Goal: Task Accomplishment & Management: Manage account settings

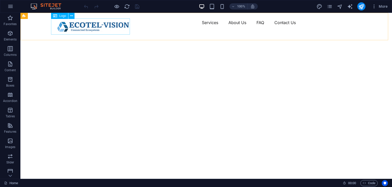
click at [62, 16] on span "Logo" at bounding box center [62, 15] width 7 height 3
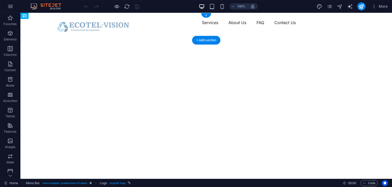
drag, startPoint x: 82, startPoint y: 28, endPoint x: 110, endPoint y: 26, distance: 28.5
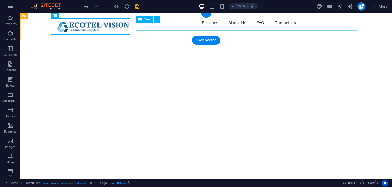
click at [193, 25] on nav "Services About Us FAQ Contact Us" at bounding box center [206, 22] width 307 height 8
drag, startPoint x: 138, startPoint y: 25, endPoint x: 151, endPoint y: 27, distance: 12.7
click at [151, 27] on nav "Services About Us FAQ Contact Us" at bounding box center [206, 22] width 307 height 8
click at [150, 27] on nav "Services About Us FAQ Contact Us" at bounding box center [206, 22] width 307 height 8
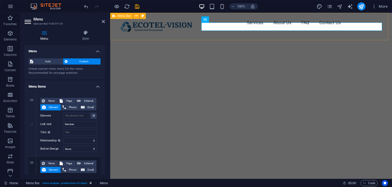
click at [209, 32] on div "Services About Us FAQ Contact Us" at bounding box center [251, 22] width 282 height 19
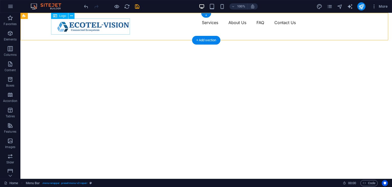
click at [108, 23] on div at bounding box center [92, 26] width 79 height 16
select select "px"
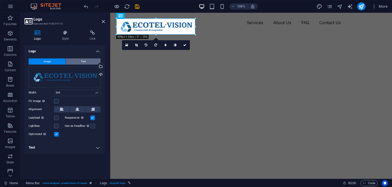
click at [79, 62] on button "Text" at bounding box center [83, 61] width 35 height 6
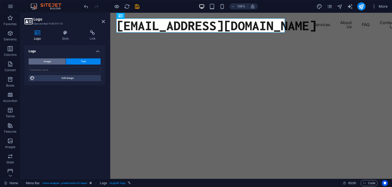
click at [57, 60] on button "Image" at bounding box center [47, 61] width 37 height 6
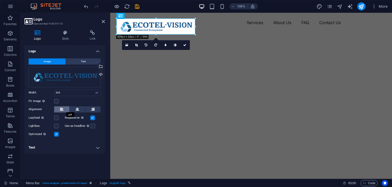
click at [64, 108] on button at bounding box center [61, 109] width 15 height 6
click at [75, 110] on button at bounding box center [77, 109] width 15 height 6
click at [96, 111] on button at bounding box center [92, 109] width 15 height 6
click at [76, 110] on icon at bounding box center [78, 109] width 4 height 6
click at [61, 109] on icon at bounding box center [62, 109] width 4 height 6
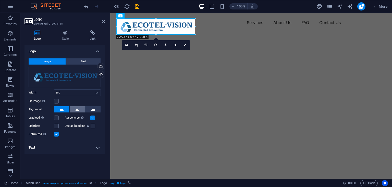
click at [77, 109] on icon at bounding box center [78, 109] width 4 height 6
drag, startPoint x: 195, startPoint y: 34, endPoint x: 192, endPoint y: 32, distance: 3.7
click at [192, 32] on div "180 170 160 150 140 130 120 110 100 90 80 70 60 50 40 30 20 10 0 -10 -20 -30 -4…" at bounding box center [156, 26] width 79 height 16
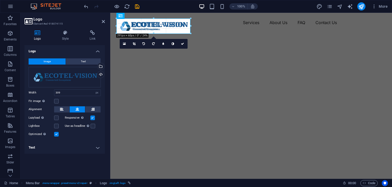
drag, startPoint x: 195, startPoint y: 28, endPoint x: 187, endPoint y: 29, distance: 7.8
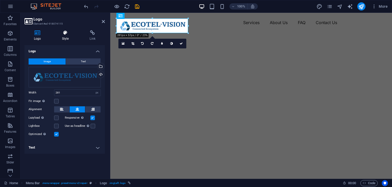
click at [68, 33] on icon at bounding box center [66, 32] width 26 height 5
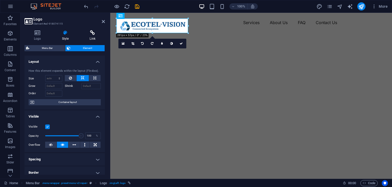
click at [90, 32] on icon at bounding box center [92, 32] width 25 height 5
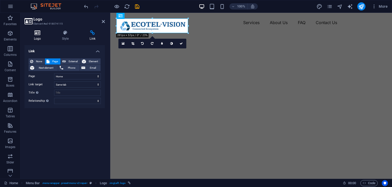
click at [34, 31] on icon at bounding box center [38, 32] width 26 height 5
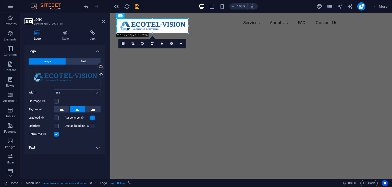
click at [96, 49] on h4 "Logo" at bounding box center [65, 49] width 80 height 9
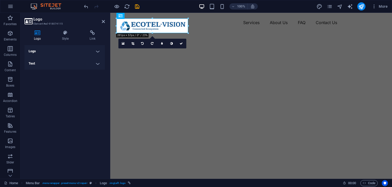
click at [97, 51] on h4 "Logo" at bounding box center [65, 51] width 80 height 12
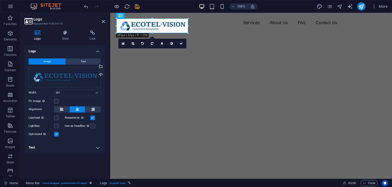
click at [97, 51] on h4 "Logo" at bounding box center [65, 49] width 80 height 9
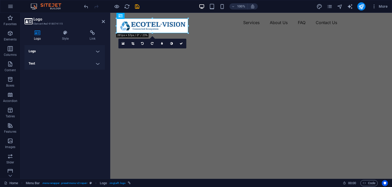
click at [98, 63] on h4 "Text" at bounding box center [65, 63] width 80 height 12
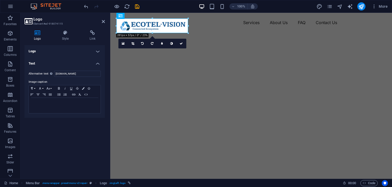
click at [98, 63] on h4 "Text" at bounding box center [65, 61] width 80 height 9
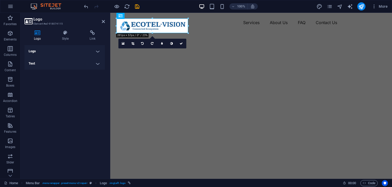
click at [98, 52] on h4 "Logo" at bounding box center [65, 51] width 80 height 12
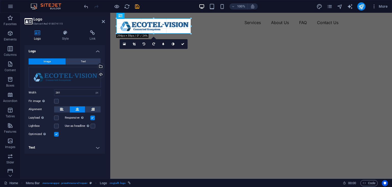
drag, startPoint x: 116, startPoint y: 26, endPoint x: 2, endPoint y: 13, distance: 115.2
type input "292"
click at [102, 22] on icon at bounding box center [103, 21] width 3 height 4
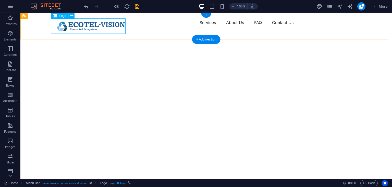
click at [79, 25] on div at bounding box center [90, 25] width 75 height 15
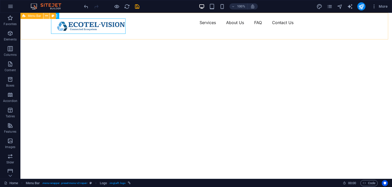
click at [45, 16] on icon at bounding box center [46, 15] width 3 height 5
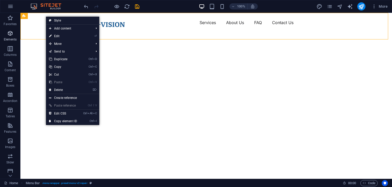
click at [17, 30] on button "Elements" at bounding box center [10, 35] width 20 height 15
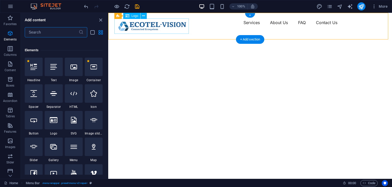
scroll to position [54, 0]
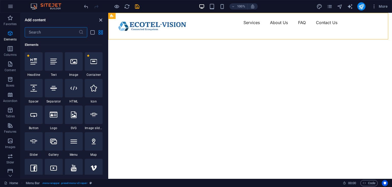
click at [101, 20] on icon "close panel" at bounding box center [101, 20] width 6 height 6
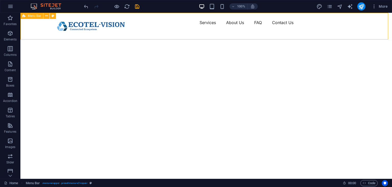
click at [22, 17] on icon at bounding box center [23, 16] width 3 height 6
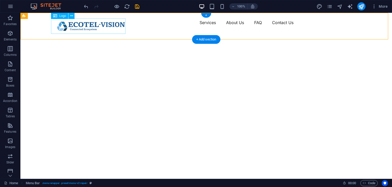
click at [80, 23] on div at bounding box center [90, 25] width 75 height 15
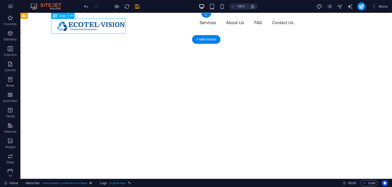
click at [80, 23] on div at bounding box center [90, 25] width 75 height 15
select select "px"
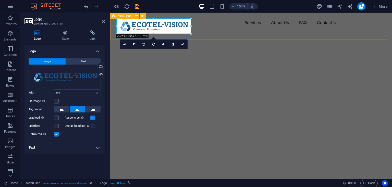
click at [199, 27] on nav "Services About Us FAQ Contact Us" at bounding box center [252, 22] width 270 height 8
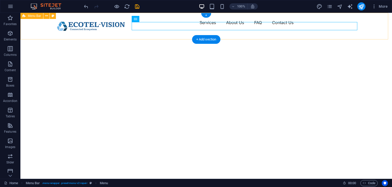
click at [32, 29] on div "Services About Us FAQ Contact Us" at bounding box center [206, 22] width 372 height 19
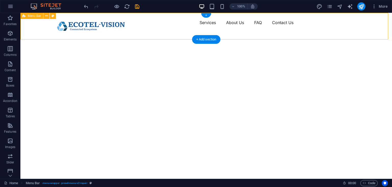
click at [32, 29] on div "Services About Us FAQ Contact Us" at bounding box center [206, 22] width 372 height 19
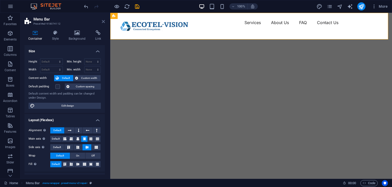
click at [104, 21] on icon at bounding box center [103, 21] width 3 height 4
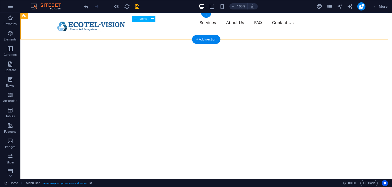
click at [308, 25] on nav "Services About Us FAQ Contact Us" at bounding box center [206, 22] width 307 height 8
click at [307, 32] on div "Services About Us FAQ Contact Us" at bounding box center [206, 22] width 372 height 19
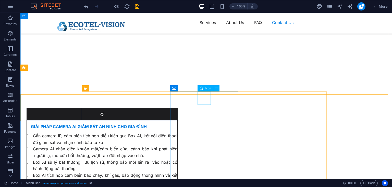
scroll to position [1635, 0]
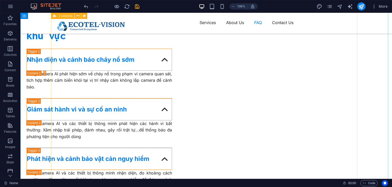
scroll to position [1329, 0]
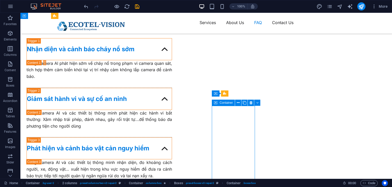
scroll to position [1354, 0]
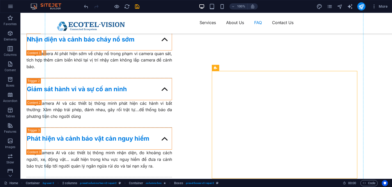
drag, startPoint x: 258, startPoint y: 75, endPoint x: 221, endPoint y: 52, distance: 43.3
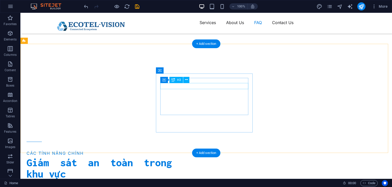
scroll to position [1150, 0]
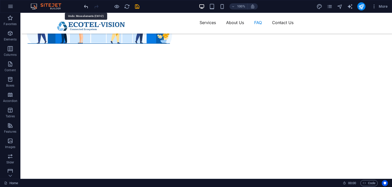
click at [85, 7] on icon "undo" at bounding box center [86, 7] width 6 height 6
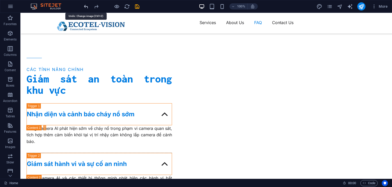
scroll to position [1383, 0]
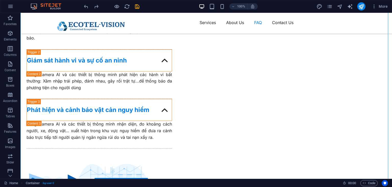
drag, startPoint x: 269, startPoint y: 45, endPoint x: 172, endPoint y: 94, distance: 108.0
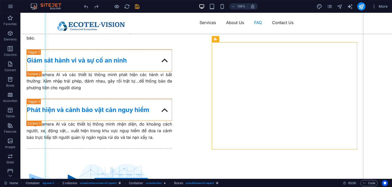
drag, startPoint x: 250, startPoint y: 48, endPoint x: 200, endPoint y: 72, distance: 56.1
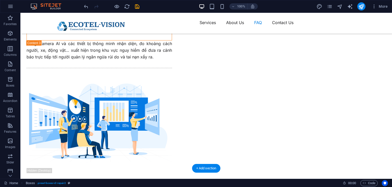
scroll to position [1460, 0]
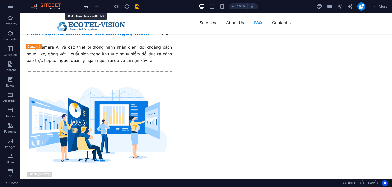
click at [86, 5] on icon "undo" at bounding box center [86, 7] width 6 height 6
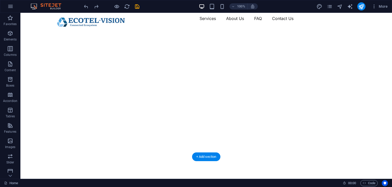
scroll to position [0, 0]
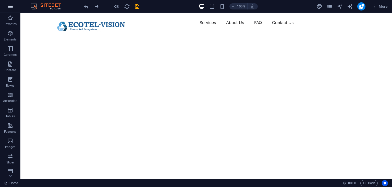
click at [9, 6] on icon "button" at bounding box center [10, 6] width 6 height 6
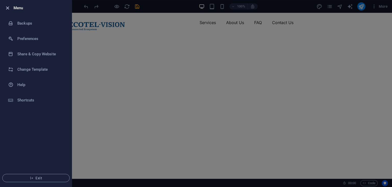
click at [6, 6] on icon "button" at bounding box center [8, 8] width 6 height 6
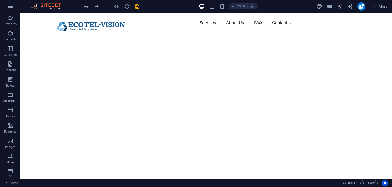
click at [53, 4] on img at bounding box center [48, 6] width 38 height 6
click at [10, 5] on icon "button" at bounding box center [10, 6] width 6 height 6
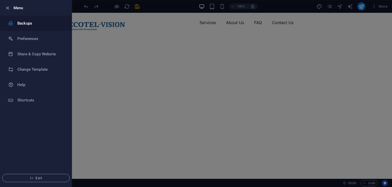
click at [24, 23] on h6 "Backups" at bounding box center [40, 23] width 47 height 6
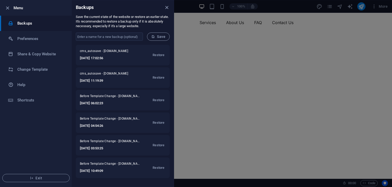
click at [19, 7] on h6 "Menu" at bounding box center [41, 8] width 54 height 6
click at [5, 8] on icon "button" at bounding box center [8, 8] width 6 height 6
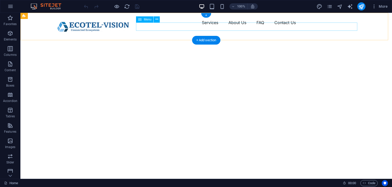
click at [202, 27] on nav "Services About Us FAQ Contact Us" at bounding box center [206, 22] width 307 height 8
click at [205, 27] on nav "Services About Us FAQ Contact Us" at bounding box center [206, 22] width 307 height 8
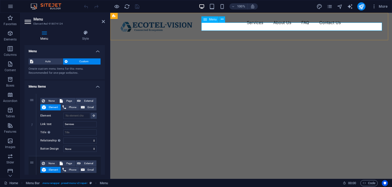
click at [253, 25] on nav "Services About Us FAQ Contact Us" at bounding box center [252, 22] width 270 height 8
click at [276, 25] on nav "Services About Us FAQ Contact Us" at bounding box center [252, 22] width 270 height 8
click at [52, 61] on span "Auto" at bounding box center [48, 61] width 27 height 6
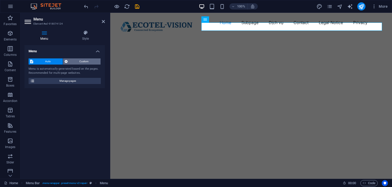
click at [80, 61] on span "Custom" at bounding box center [84, 61] width 30 height 6
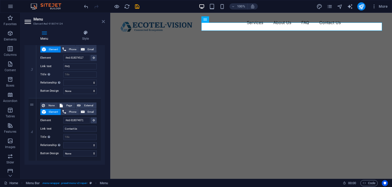
click at [104, 22] on icon at bounding box center [103, 21] width 3 height 4
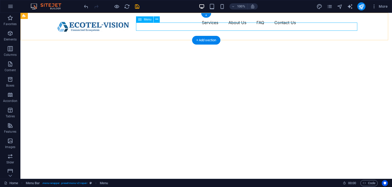
click at [146, 25] on nav "Services About Us FAQ Contact Us" at bounding box center [206, 22] width 307 height 8
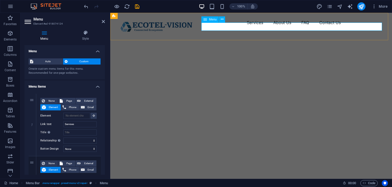
click at [211, 20] on span "Menu" at bounding box center [213, 19] width 8 height 3
click at [105, 21] on icon at bounding box center [103, 21] width 3 height 4
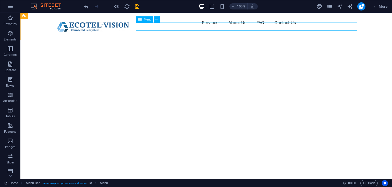
click at [145, 18] on span "Menu" at bounding box center [148, 19] width 8 height 3
click at [156, 19] on icon at bounding box center [157, 19] width 3 height 5
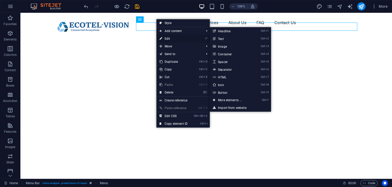
click at [162, 38] on icon at bounding box center [161, 39] width 3 height 8
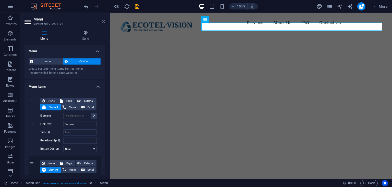
click at [104, 21] on icon at bounding box center [103, 21] width 3 height 4
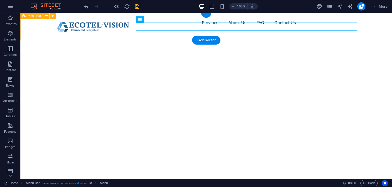
click at [150, 32] on div "Services About Us FAQ Contact Us" at bounding box center [206, 22] width 372 height 19
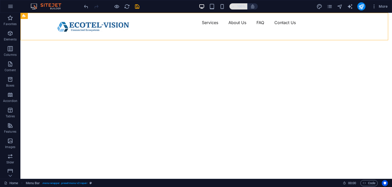
click at [237, 5] on span "100%" at bounding box center [239, 6] width 14 height 6
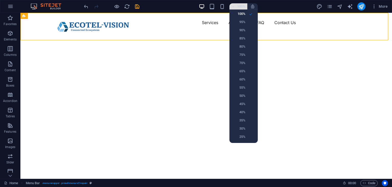
click at [237, 5] on div at bounding box center [196, 93] width 392 height 187
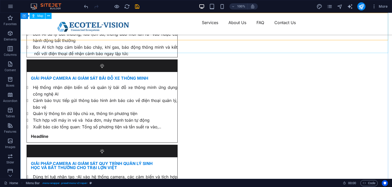
scroll to position [1825, 0]
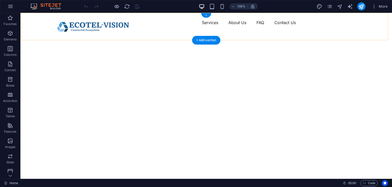
click at [207, 15] on div "+" at bounding box center [206, 15] width 10 height 5
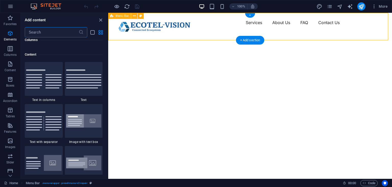
scroll to position [894, 0]
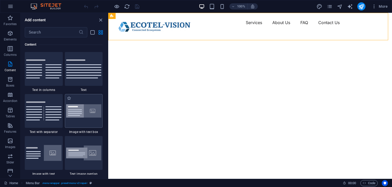
click at [80, 112] on img at bounding box center [84, 111] width 36 height 14
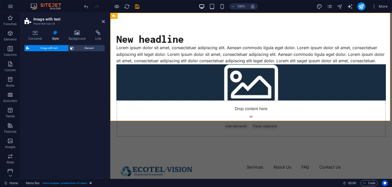
select select "rem"
select select "px"
select select "preset-text-with-image-v4-boxed"
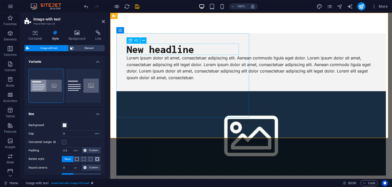
click at [176, 46] on div "New headline" at bounding box center [251, 48] width 249 height 11
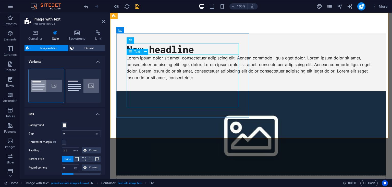
click at [170, 74] on div "Lorem ipsum dolor sit amet, consectetuer adipiscing elit. Aenean commodo ligula…" at bounding box center [251, 68] width 249 height 26
click at [215, 74] on div "Lorem ipsum dolor sit amet, consectetuer adipiscing elit. Aenean commodo ligula…" at bounding box center [251, 68] width 249 height 26
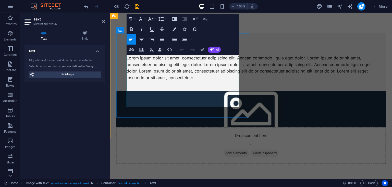
click at [172, 81] on p "Lorem ipsum dolor sit amet, consectetuer adipiscing elit. Aenean commodo ligula…" at bounding box center [251, 68] width 249 height 26
click at [169, 123] on div "New headline Lorem ipsum dolor sit amet, consectetuer adipiscing elit. Aenean c…" at bounding box center [251, 98] width 282 height 171
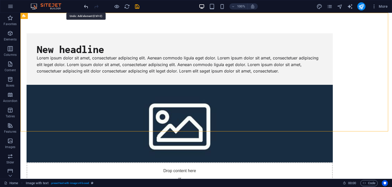
click at [84, 8] on icon "undo" at bounding box center [86, 7] width 6 height 6
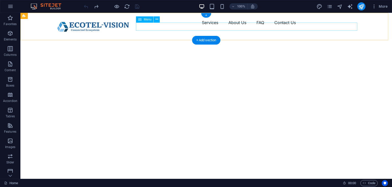
click at [211, 26] on nav "Services About Us FAQ Contact Us" at bounding box center [206, 22] width 307 height 8
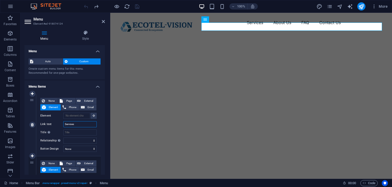
click at [85, 123] on input "Services" at bounding box center [79, 124] width 33 height 6
type input "Service"
select select
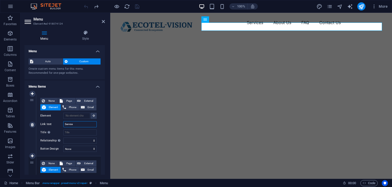
select select
type input "Services"
select select
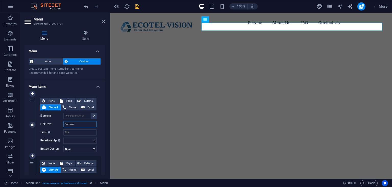
select select
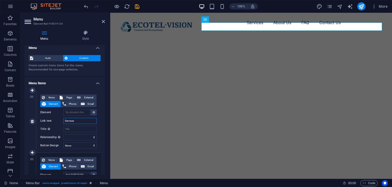
scroll to position [0, 0]
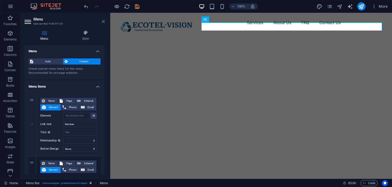
click at [103, 22] on icon at bounding box center [103, 21] width 3 height 4
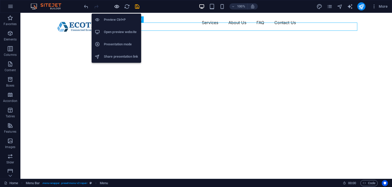
click at [119, 6] on icon "button" at bounding box center [117, 7] width 6 height 6
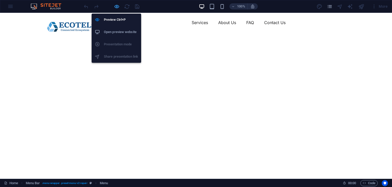
click at [119, 5] on icon "button" at bounding box center [117, 7] width 6 height 6
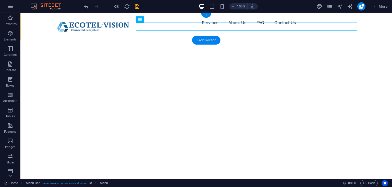
click at [202, 40] on div "+ Add section" at bounding box center [206, 40] width 28 height 9
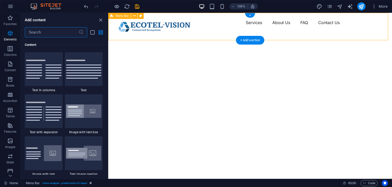
scroll to position [894, 0]
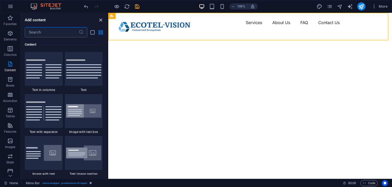
click at [101, 20] on icon "close panel" at bounding box center [101, 20] width 6 height 6
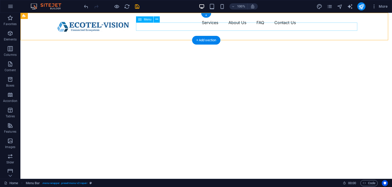
click at [222, 27] on nav "Services About Us FAQ Contact Us" at bounding box center [206, 22] width 307 height 8
click at [157, 20] on icon at bounding box center [157, 19] width 3 height 5
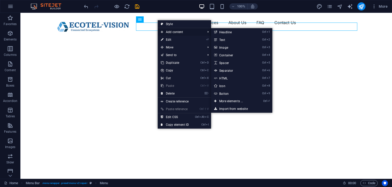
click at [167, 31] on span "Add content" at bounding box center [181, 32] width 46 height 8
click at [233, 33] on link "Ctrl 1 Headline" at bounding box center [232, 32] width 42 height 8
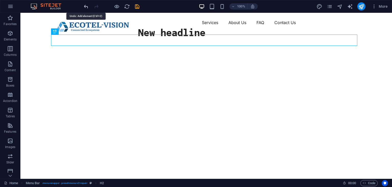
click at [85, 7] on icon "undo" at bounding box center [86, 7] width 6 height 6
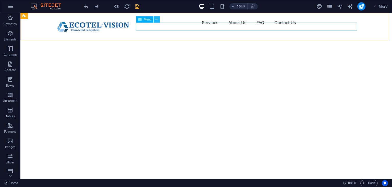
click at [156, 18] on icon at bounding box center [157, 19] width 3 height 5
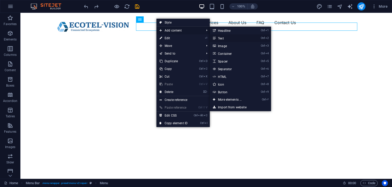
click at [231, 37] on link "Ctrl 2 Text" at bounding box center [231, 38] width 42 height 8
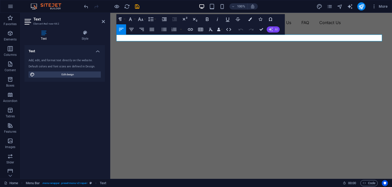
click at [275, 30] on span "AI" at bounding box center [276, 29] width 3 height 3
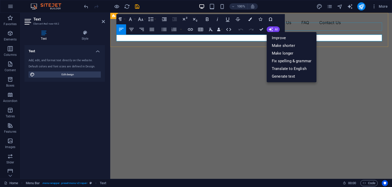
click at [305, 27] on nav "Services About Us FAQ Contact Us" at bounding box center [252, 22] width 270 height 8
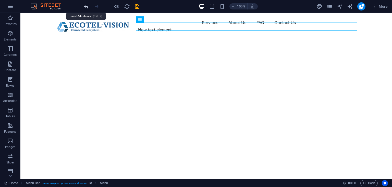
click at [86, 7] on icon "undo" at bounding box center [86, 7] width 6 height 6
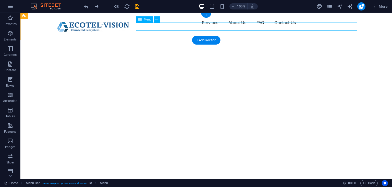
click at [300, 26] on nav "Services About Us FAQ Contact Us" at bounding box center [206, 22] width 307 height 8
click at [169, 27] on nav "Services About Us FAQ Contact Us" at bounding box center [206, 22] width 307 height 8
click at [154, 21] on button at bounding box center [157, 19] width 6 height 6
click at [299, 27] on nav "Services About Us FAQ Contact Us" at bounding box center [206, 22] width 307 height 8
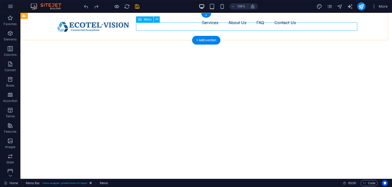
click at [299, 27] on nav "Services About Us FAQ Contact Us" at bounding box center [206, 22] width 307 height 8
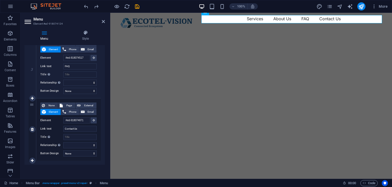
scroll to position [0, 0]
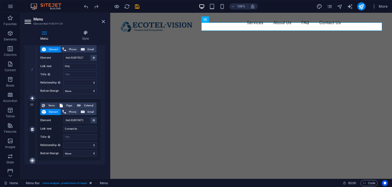
click at [31, 159] on icon at bounding box center [32, 160] width 3 height 4
select select
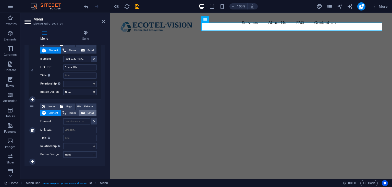
scroll to position [245, 0]
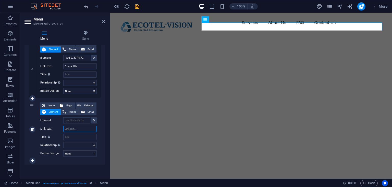
click at [77, 128] on input "Link text" at bounding box center [79, 128] width 33 height 6
type input "a"
select select
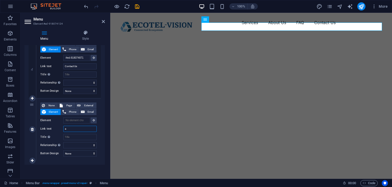
select select
type input "abc"
select select
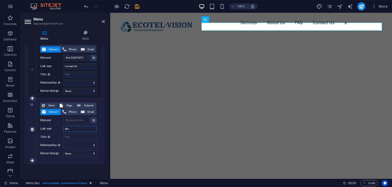
select select
type input "a"
select select
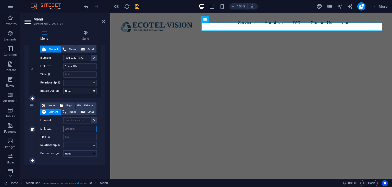
select select
click at [31, 129] on icon at bounding box center [32, 129] width 3 height 4
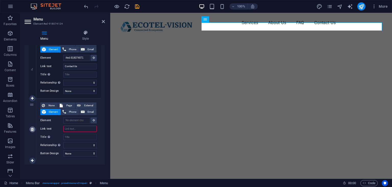
select select
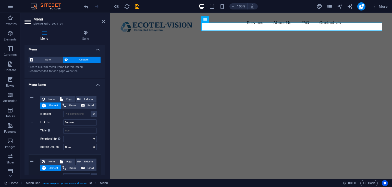
scroll to position [0, 0]
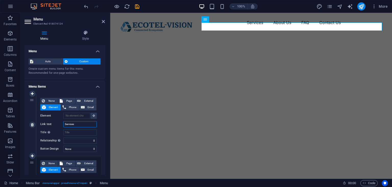
click at [78, 124] on input "Services" at bounding box center [79, 124] width 33 height 6
type input "S"
select select
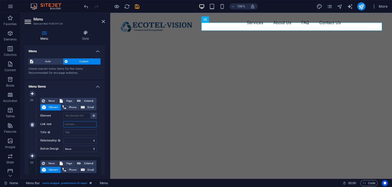
select select
type input "Giới"
select select
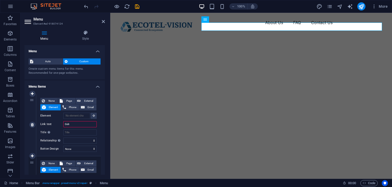
select select
type input "Giới thiệu"
select select
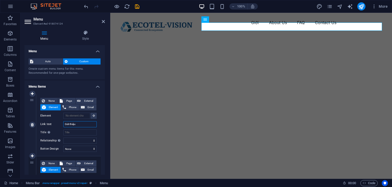
select select
type input "Giới thiệu"
click at [78, 131] on input "Title Additional link description, should not be the same as the link text. The…" at bounding box center [79, 132] width 33 height 6
type input "G"
select select
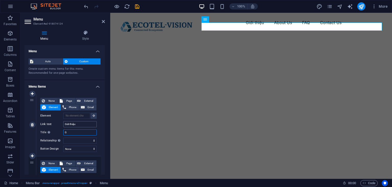
select select
type input "Giới"
select select
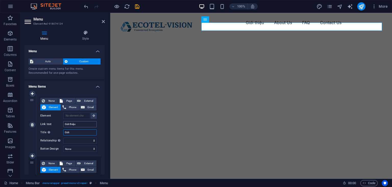
select select
type input "Giới thiệu"
select select
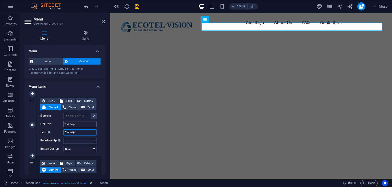
select select
type input "G"
select select
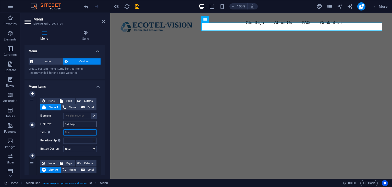
select select
click at [51, 61] on span "Auto" at bounding box center [48, 61] width 27 height 6
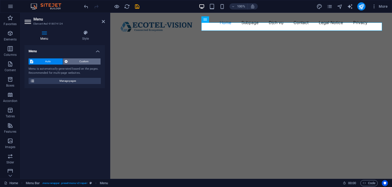
click at [75, 60] on span "Custom" at bounding box center [84, 61] width 30 height 6
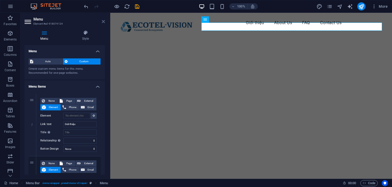
click at [105, 21] on icon at bounding box center [103, 21] width 3 height 4
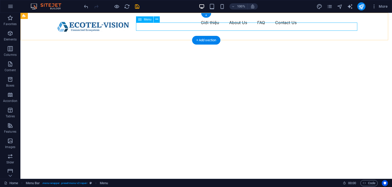
click at [210, 26] on nav "Giới thiệu About Us FAQ Contact Us" at bounding box center [206, 22] width 307 height 8
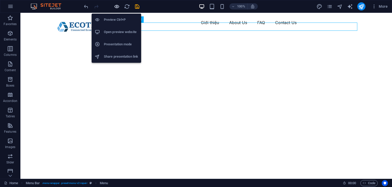
click at [117, 4] on icon "button" at bounding box center [117, 7] width 6 height 6
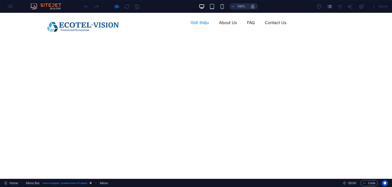
click at [198, 27] on link "Giới thiệu" at bounding box center [200, 22] width 18 height 8
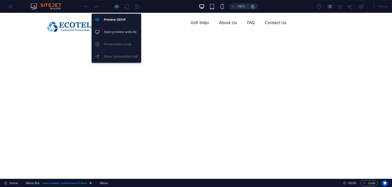
click at [115, 5] on icon "button" at bounding box center [117, 7] width 6 height 6
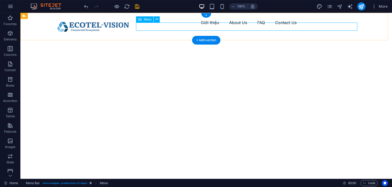
click at [162, 25] on nav "Giới thiệu About Us FAQ Contact Us" at bounding box center [206, 22] width 307 height 8
click at [209, 26] on nav "Giới thiệu About Us FAQ Contact Us" at bounding box center [206, 22] width 307 height 8
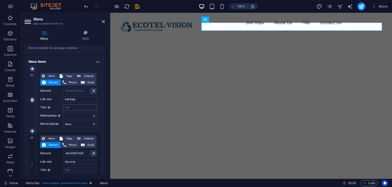
scroll to position [26, 0]
click at [76, 106] on input "Title Additional link description, should not be the same as the link text. The…" at bounding box center [79, 106] width 33 height 6
type input "Giới thiu"
select select
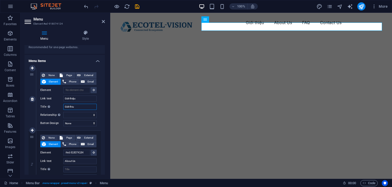
select select
type input "Giới t"
select select
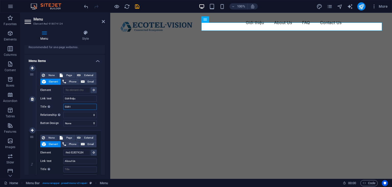
select select
type input "Giới thiệu"
select select
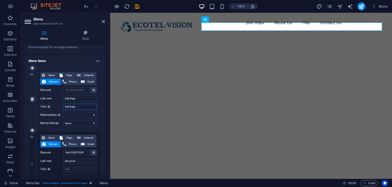
select select
type input "Giới thiệu"
click at [111, 100] on figure at bounding box center [251, 110] width 282 height 156
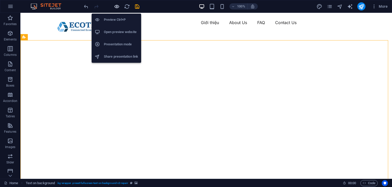
click at [118, 4] on icon "button" at bounding box center [117, 7] width 6 height 6
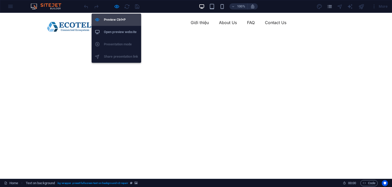
click at [114, 18] on h6 "Preview Ctrl+P" at bounding box center [121, 20] width 34 height 6
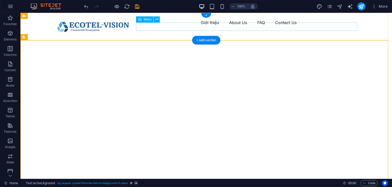
click at [208, 25] on nav "Giới thiệu About Us FAQ Contact Us" at bounding box center [206, 22] width 307 height 8
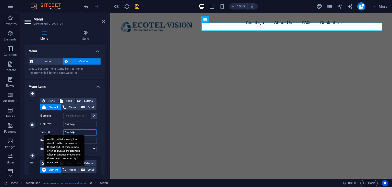
drag, startPoint x: 82, startPoint y: 131, endPoint x: 50, endPoint y: 133, distance: 32.0
click at [50, 133] on div "Title Additional link description, should not be the same as the link text. The…" at bounding box center [68, 132] width 56 height 6
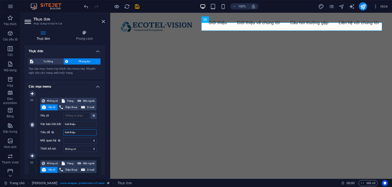
drag, startPoint x: 68, startPoint y: 130, endPoint x: 56, endPoint y: 131, distance: 11.5
click at [56, 131] on div "Tiêu đề Mô tả liên kết bổ sung không nên giống với văn bản liên kết. Tiêu đề th…" at bounding box center [68, 132] width 56 height 6
select select
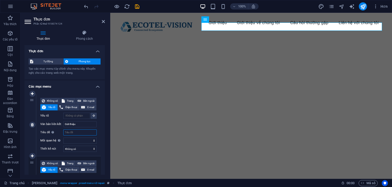
select select
click at [93, 148] on select "Không có Mặc định Sơ đẳng Sơ trung" at bounding box center [79, 148] width 33 height 6
select select "default"
click at [63, 145] on select "Không có Mặc định Sơ đẳng Sơ trung" at bounding box center [79, 148] width 33 height 6
select select
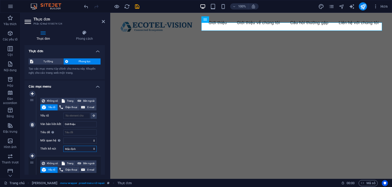
select select
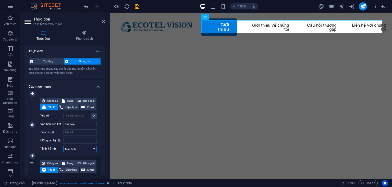
click at [88, 148] on select "Không có Mặc định Sơ đẳng Sơ trung" at bounding box center [79, 148] width 33 height 6
select select "primary"
click at [63, 145] on select "Không có Mặc định Sơ đẳng Sơ trung" at bounding box center [79, 148] width 33 height 6
select select
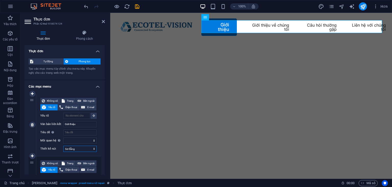
select select
click at [87, 148] on select "Không có Mặc định Sơ đẳng Sơ trung" at bounding box center [79, 148] width 33 height 6
select select "secondary"
click at [63, 145] on select "Không có Mặc định Sơ đẳng Sơ trung" at bounding box center [79, 148] width 33 height 6
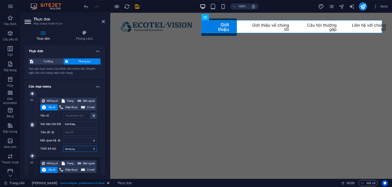
select select
click at [104, 22] on icon at bounding box center [103, 21] width 3 height 4
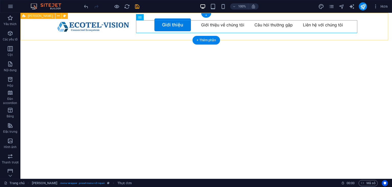
click at [140, 35] on div "Giới thiệu Giới thiệu về chúng tôi Câu hỏi thường gặp Liên hệ với chúng tôi" at bounding box center [206, 25] width 372 height 24
click at [209, 25] on nav "Giới thiệu Giới thiệu về chúng tôi Câu hỏi thường gặp Liên hệ với chúng tôi" at bounding box center [206, 24] width 307 height 13
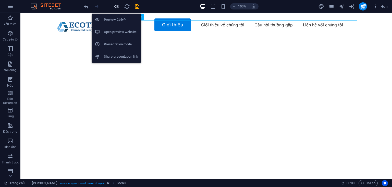
click at [115, 6] on icon "button" at bounding box center [117, 7] width 6 height 6
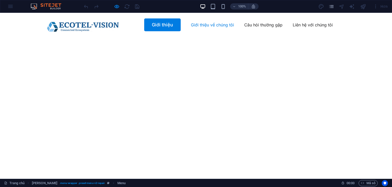
click at [211, 27] on font "Giới thiệu về chúng tôi" at bounding box center [212, 24] width 43 height 5
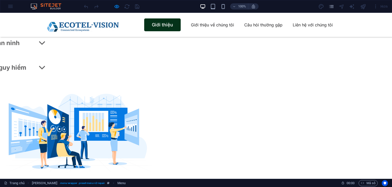
scroll to position [1217, 0]
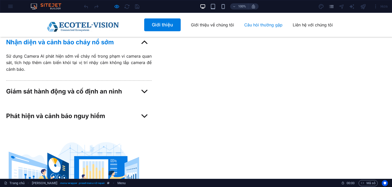
click at [254, 27] on font "Câu hỏi thường gặp" at bounding box center [264, 24] width 38 height 5
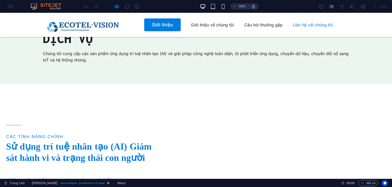
click at [302, 26] on font "Liên hệ với chúng tôi" at bounding box center [313, 24] width 40 height 5
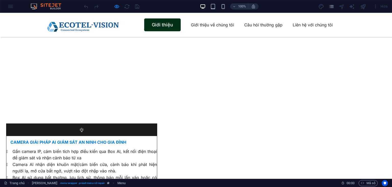
scroll to position [1502, 0]
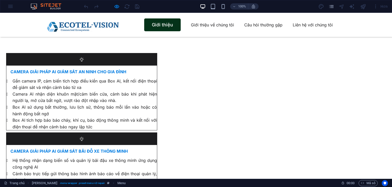
click at [156, 25] on font "Giới thiệu" at bounding box center [162, 24] width 21 height 5
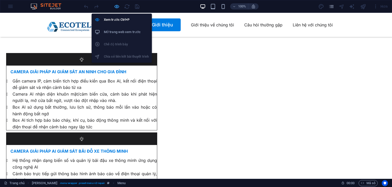
click at [116, 7] on icon "button" at bounding box center [117, 7] width 6 height 6
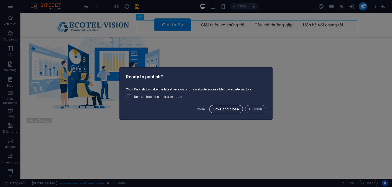
click at [220, 109] on span "Save and close" at bounding box center [227, 109] width 26 height 4
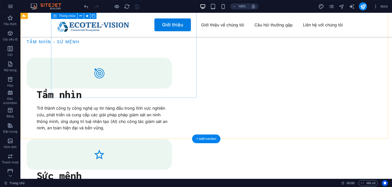
scroll to position [276, 0]
